Goal: Communication & Community: Ask a question

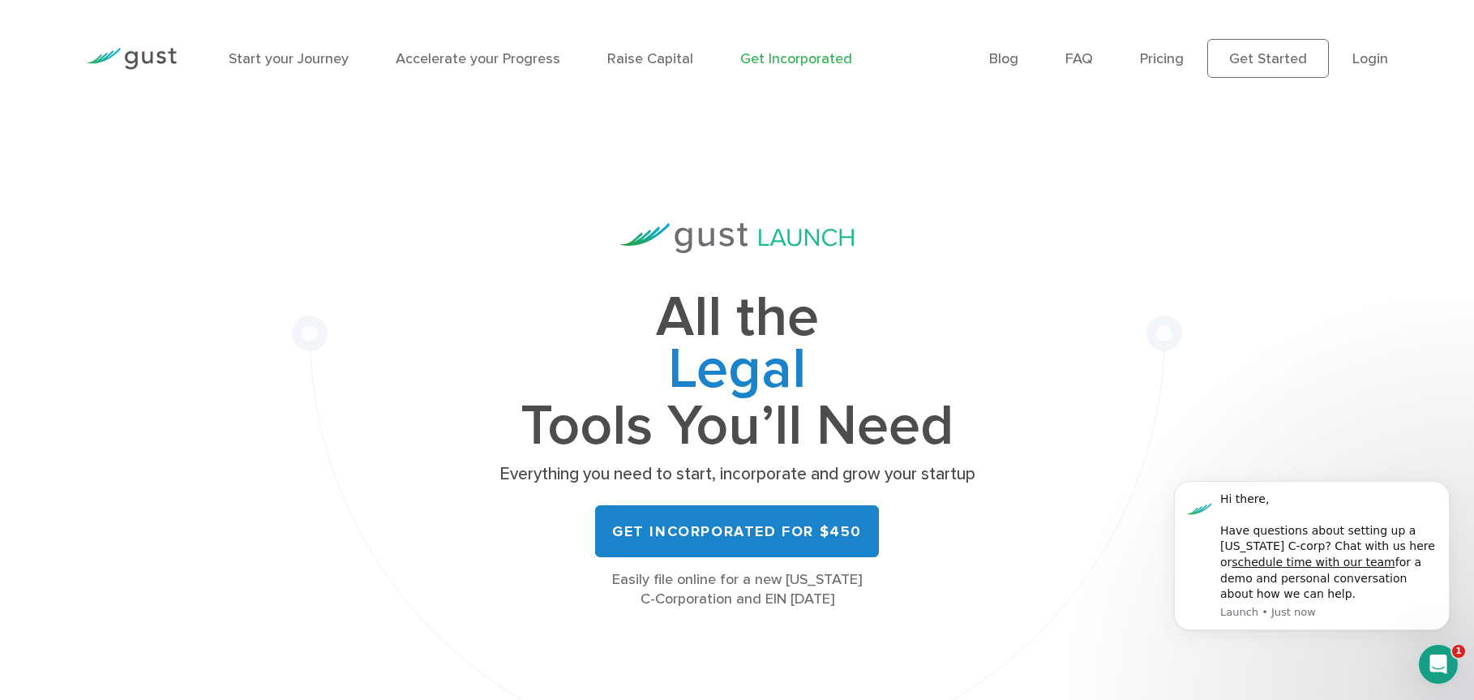
click at [1440, 667] on icon "Open Intercom Messenger" at bounding box center [1438, 664] width 27 height 27
click at [1438, 664] on icon "Open Intercom Messenger" at bounding box center [1438, 664] width 27 height 27
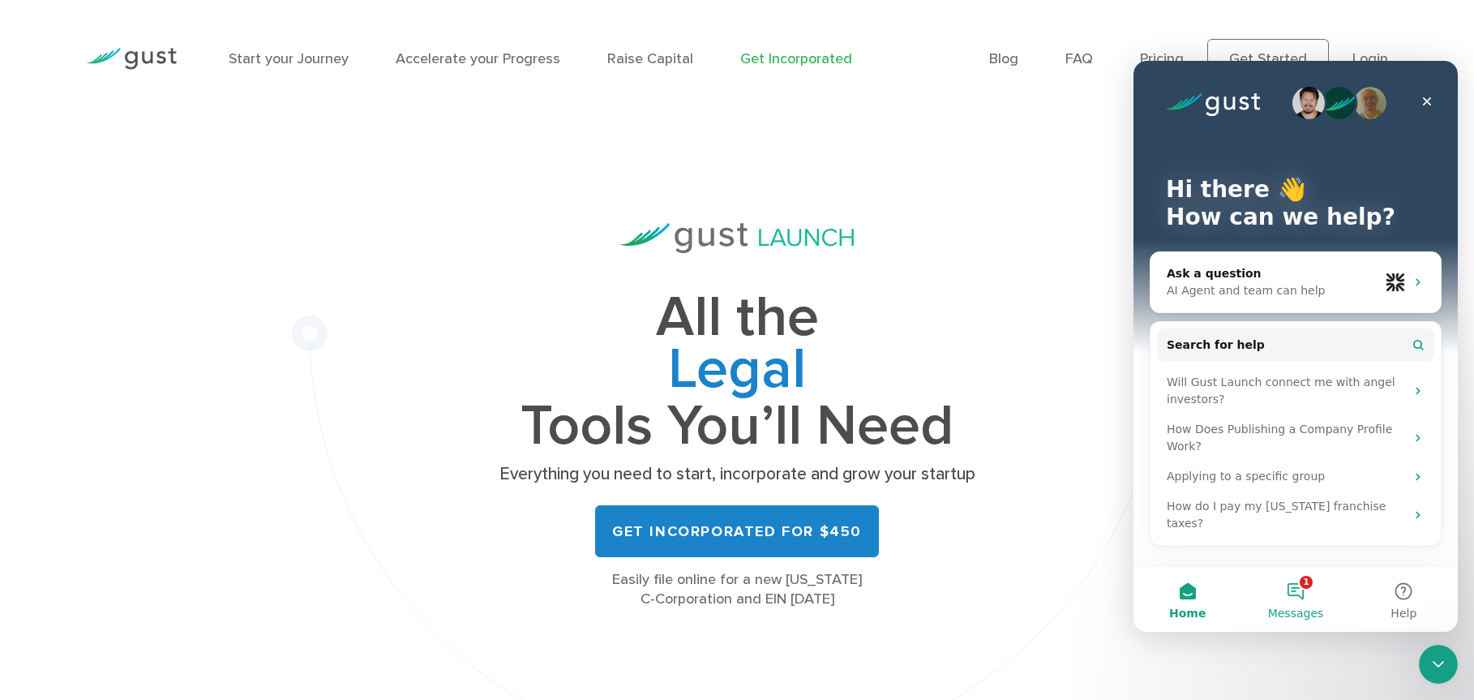
click at [1298, 599] on button "1 Messages" at bounding box center [1295, 599] width 108 height 65
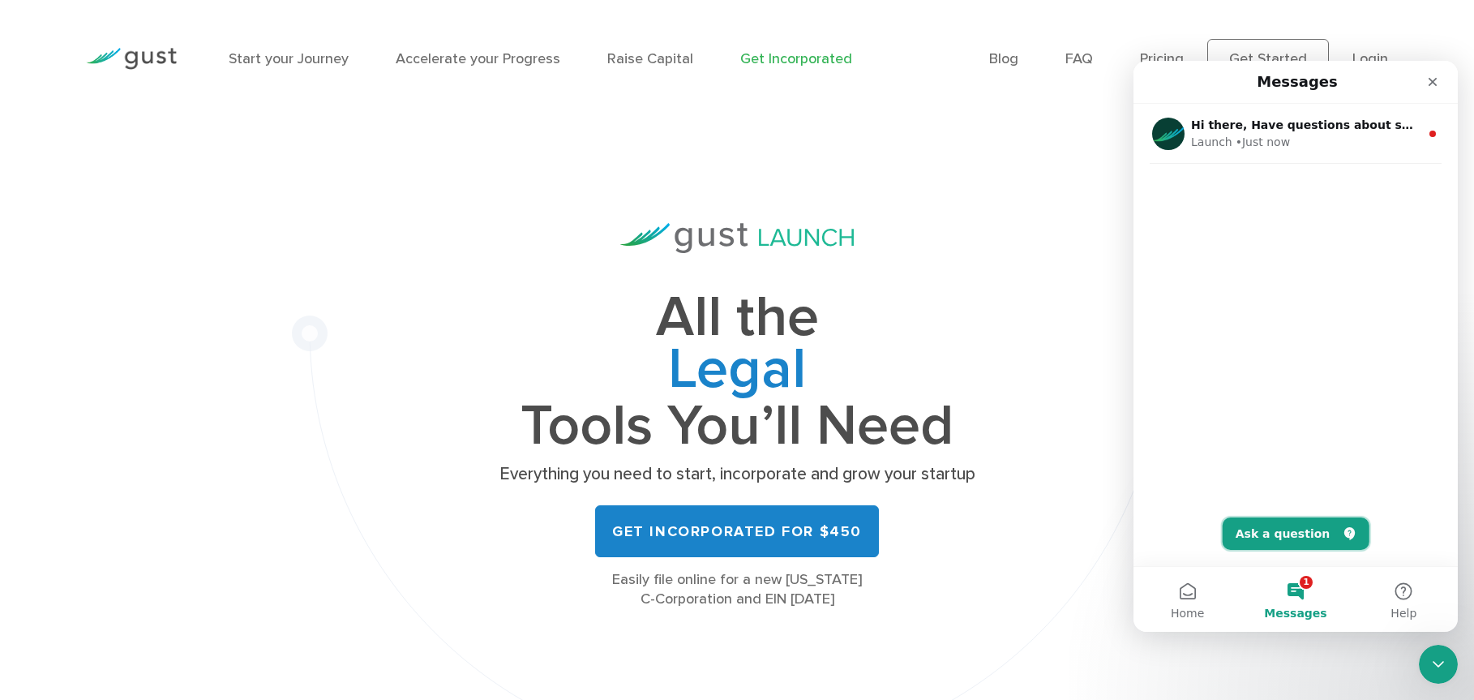
click at [1269, 542] on button "Ask a question" at bounding box center [1296, 533] width 147 height 32
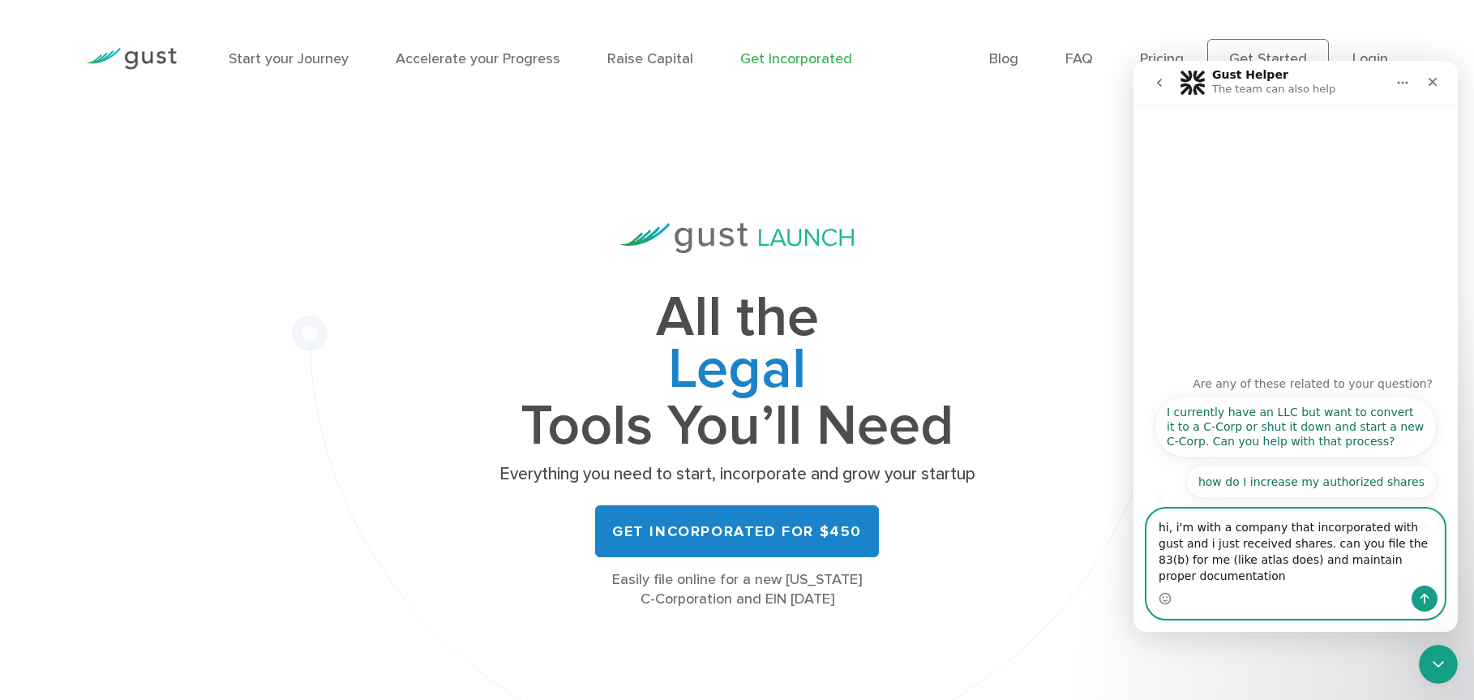
type textarea "hi, i'm with a company that incorporated with gust and i just received shares. …"
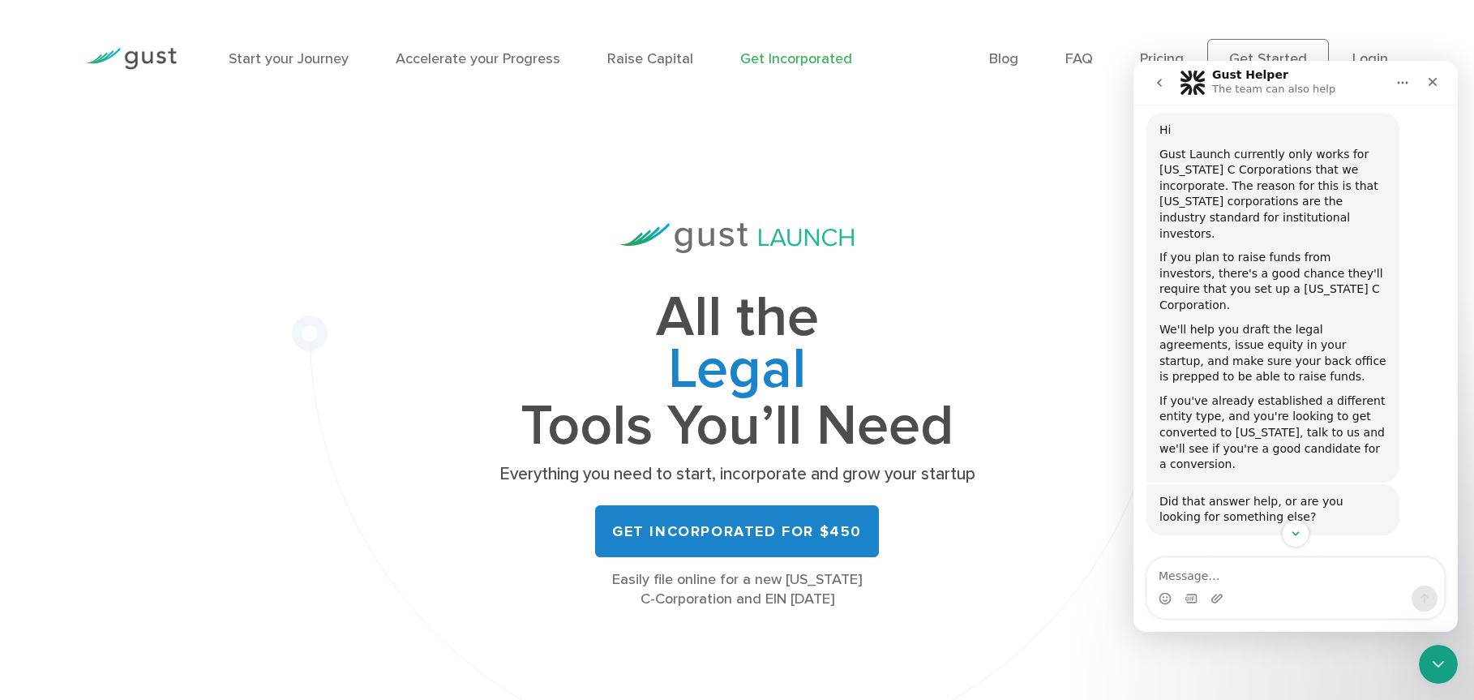
scroll to position [212, 0]
type textarea "you did incoporate it and it is a [US_STATE] c corp"
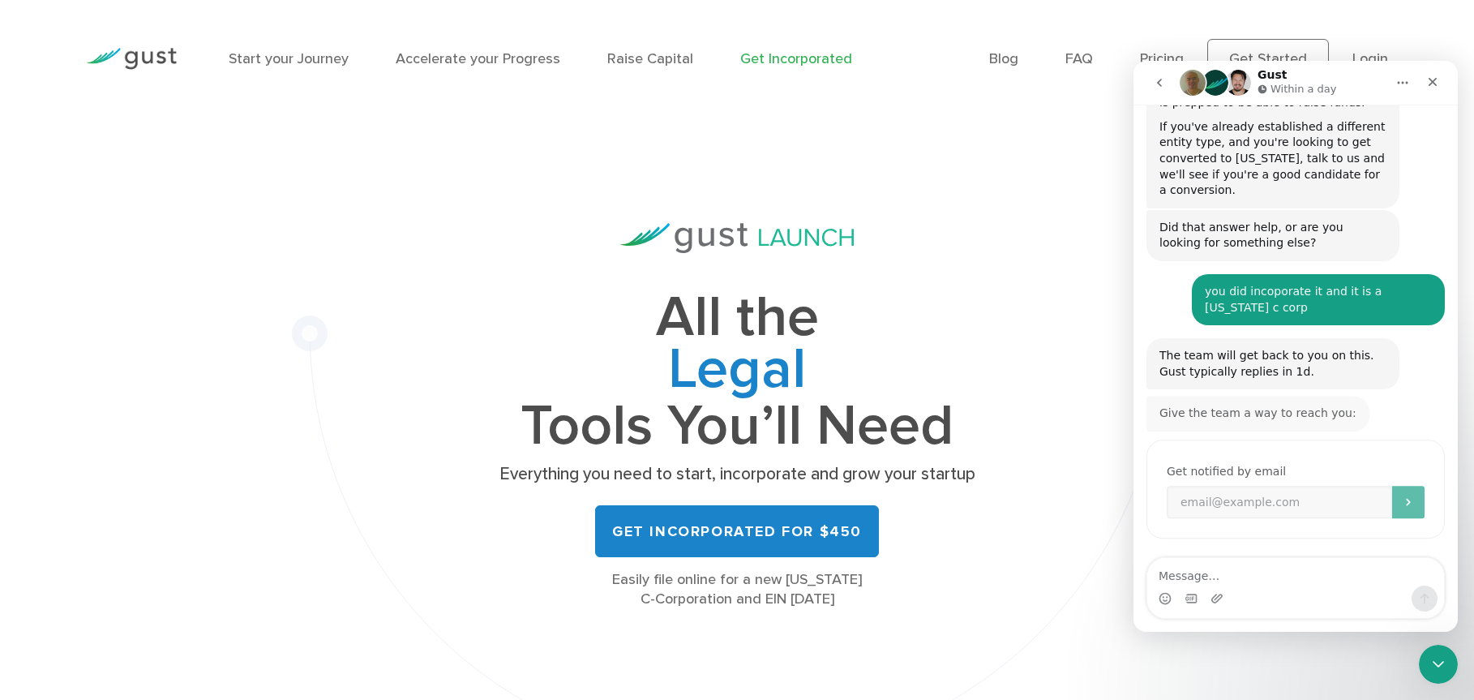
scroll to position [459, 0]
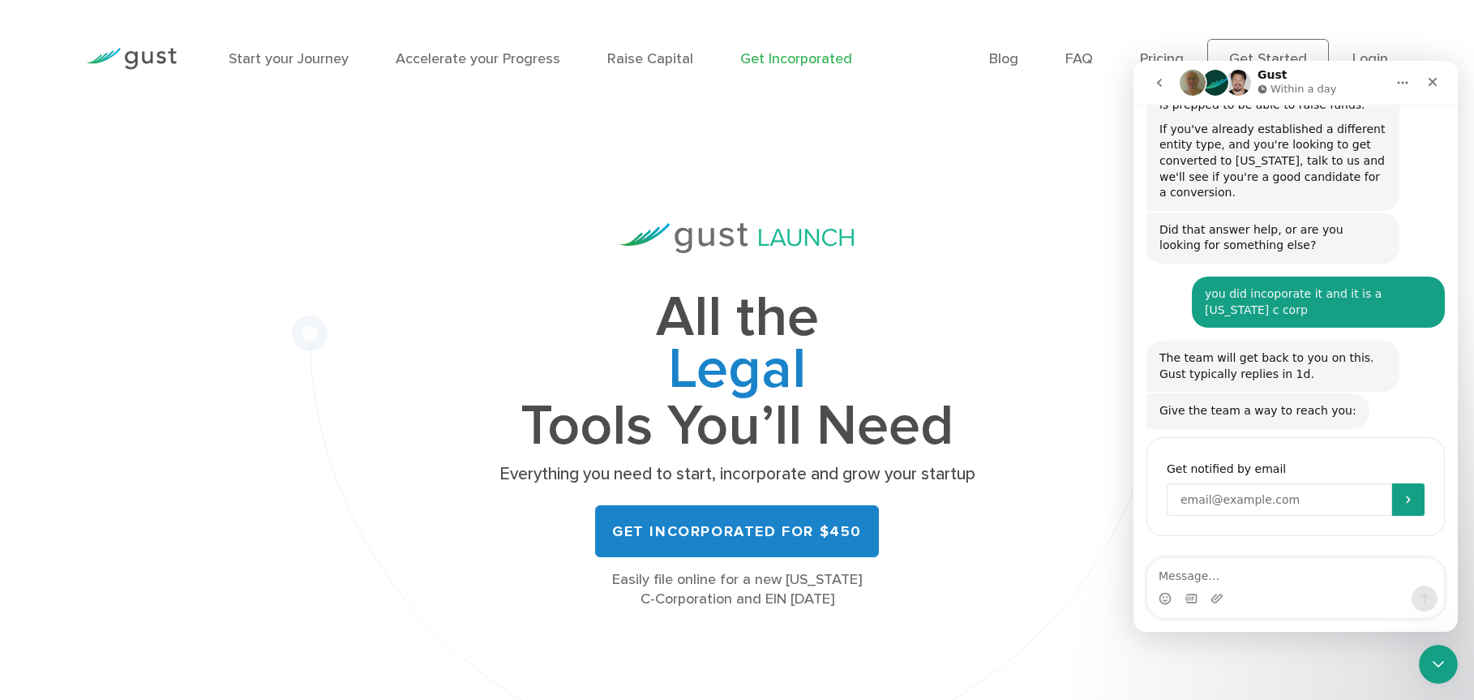
click at [1237, 483] on input "Enter your email" at bounding box center [1279, 499] width 225 height 32
type input "[PERSON_NAME][EMAIL_ADDRESS][DOMAIN_NAME]"
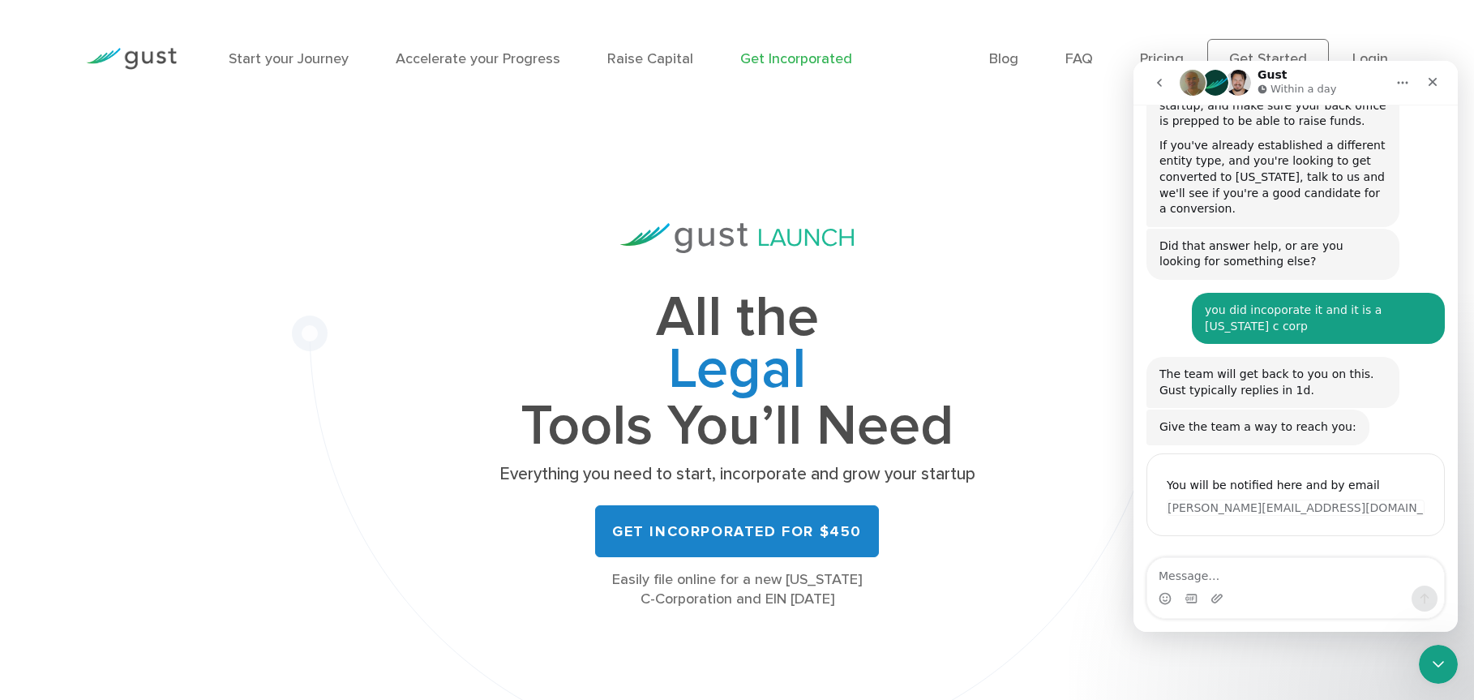
scroll to position [443, 0]
click at [1434, 86] on icon "Close" at bounding box center [1432, 81] width 13 height 13
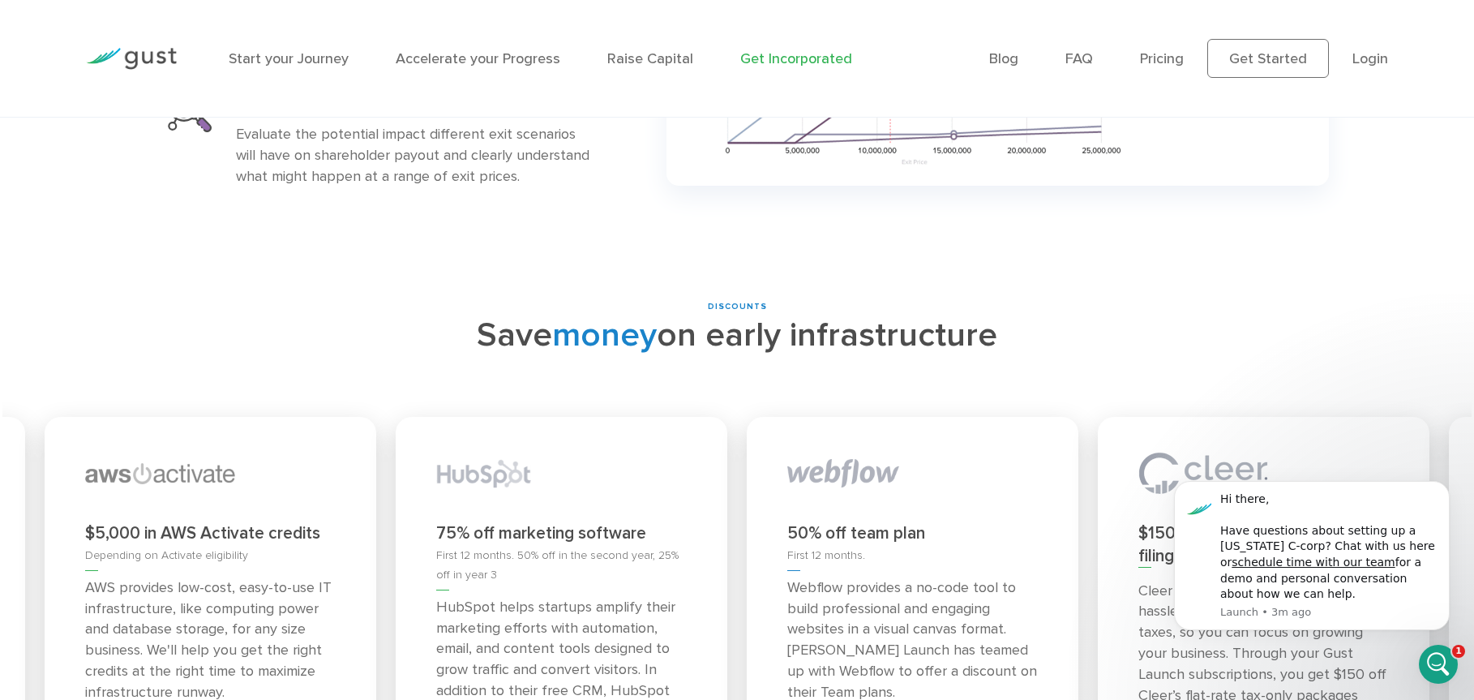
scroll to position [6960, 0]
